Goal: Information Seeking & Learning: Check status

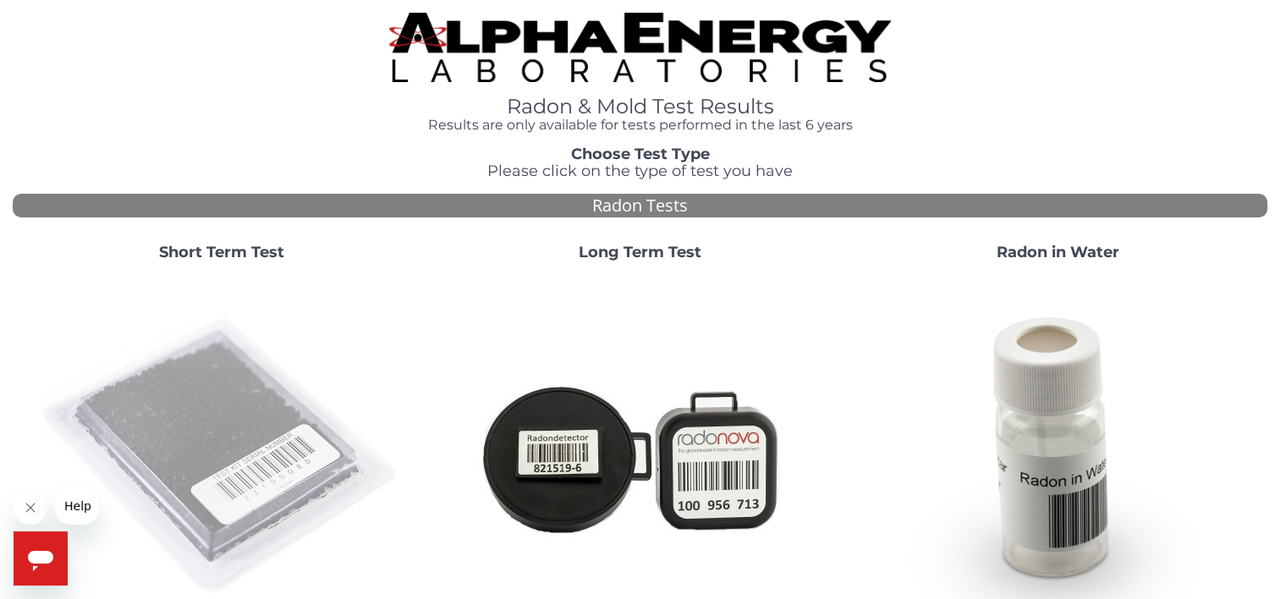
click at [244, 410] on img at bounding box center [222, 457] width 364 height 364
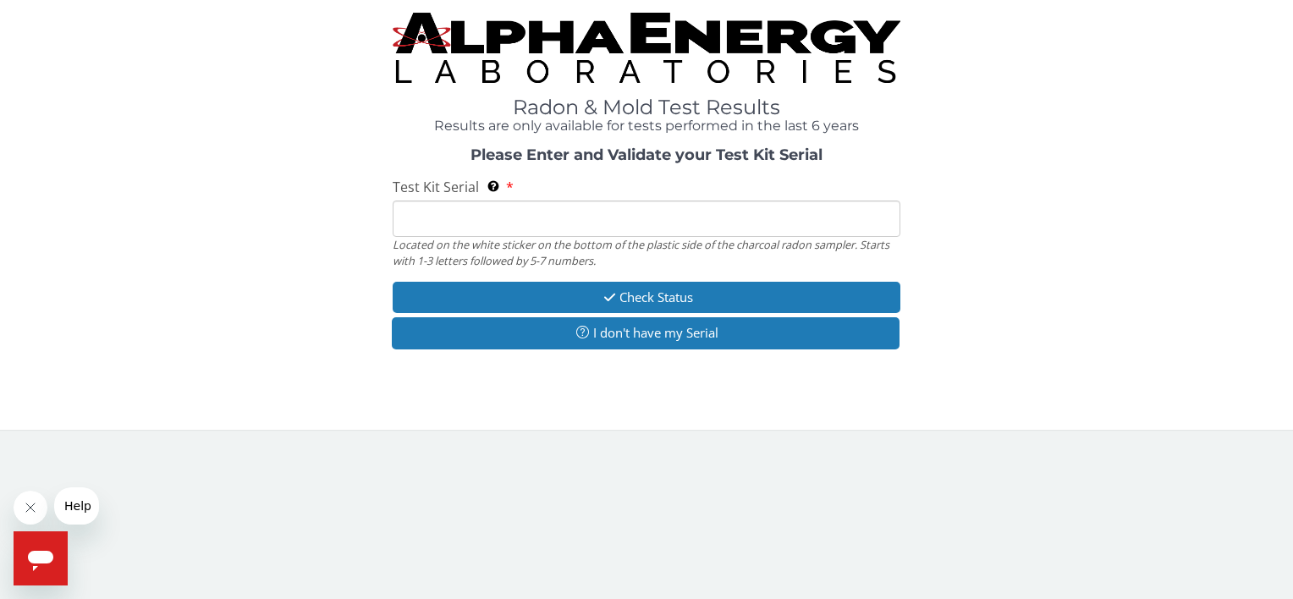
click at [457, 219] on input "Test Kit Serial Located on the white sticker on the bottom of the plastic side …" at bounding box center [646, 219] width 507 height 36
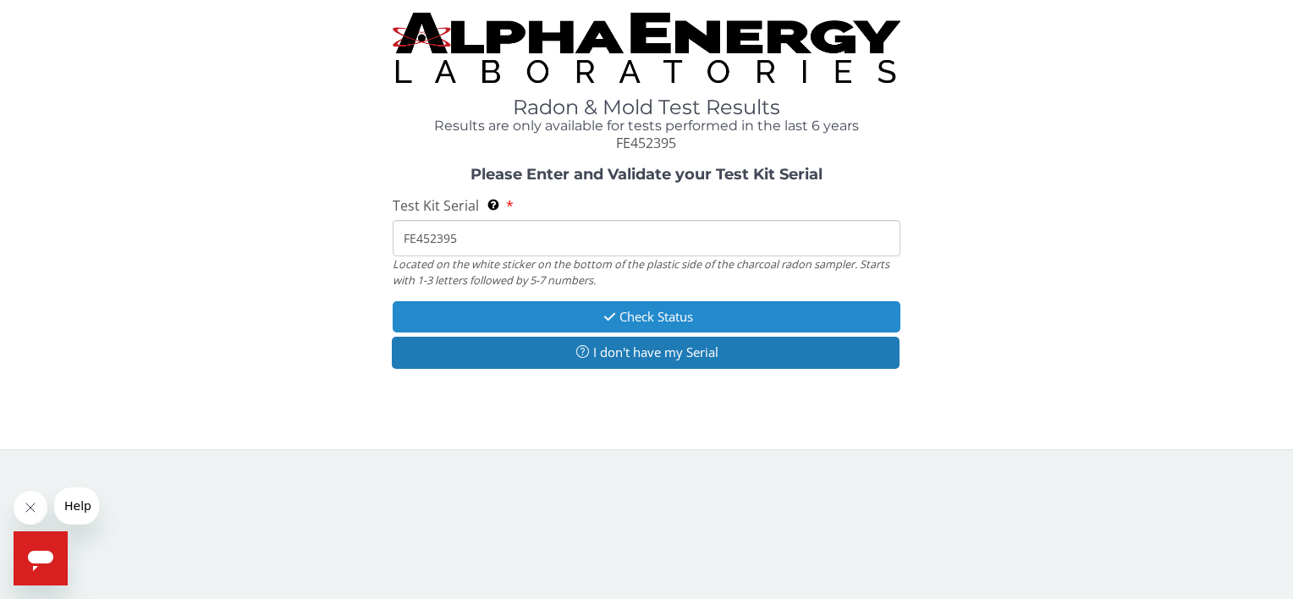
type input "FE452395"
click at [642, 318] on button "Check Status" at bounding box center [646, 316] width 507 height 31
